Goal: Information Seeking & Learning: Learn about a topic

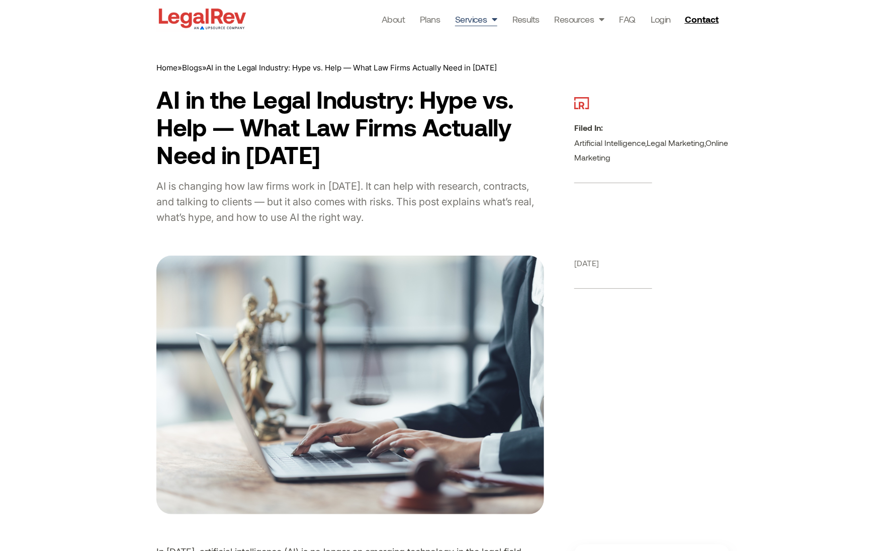
click at [485, 17] on link "Services" at bounding box center [476, 19] width 42 height 14
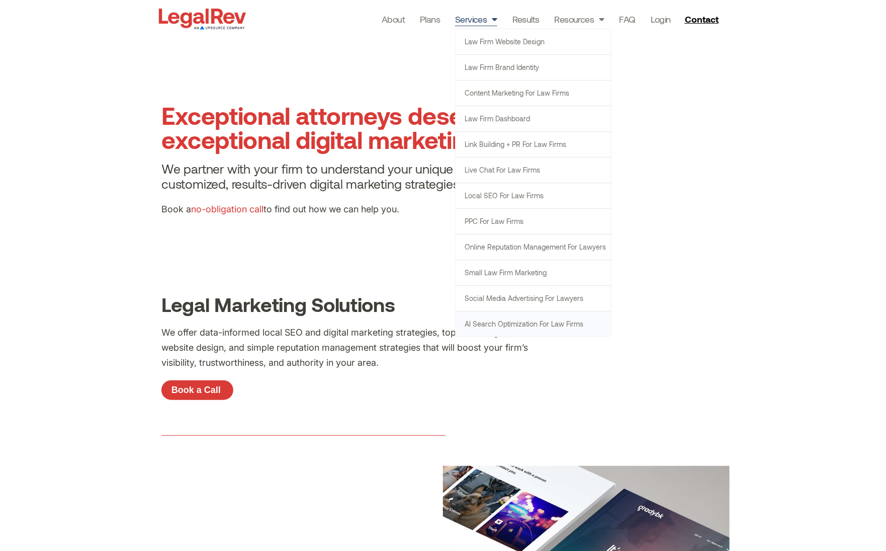
click at [522, 322] on link "AI Search Optimization for Law Firms" at bounding box center [533, 323] width 155 height 25
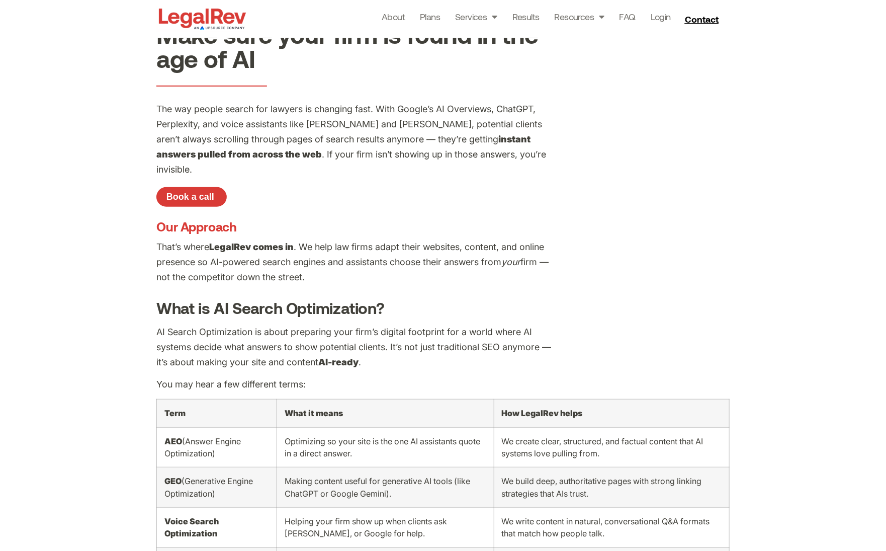
scroll to position [98, 0]
